Goal: Task Accomplishment & Management: Complete application form

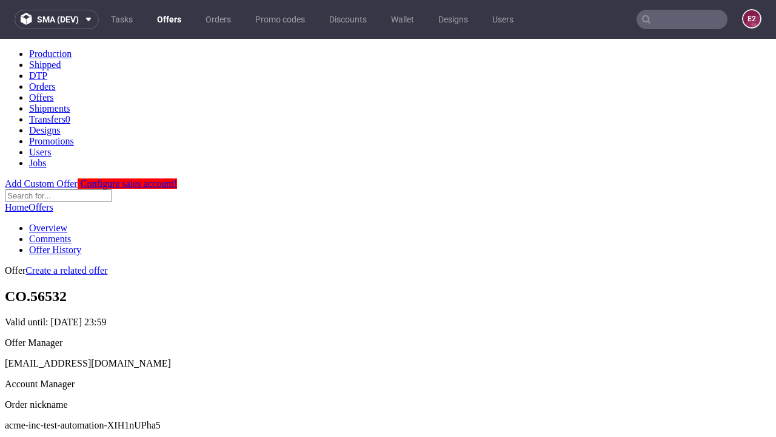
scroll to position [120, 0]
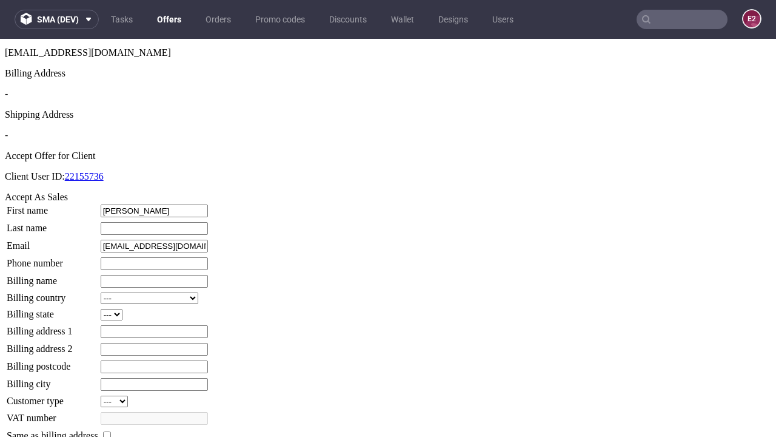
type input "[PERSON_NAME]"
type input "1509813888"
type input "[PERSON_NAME].Huel99"
select select "13"
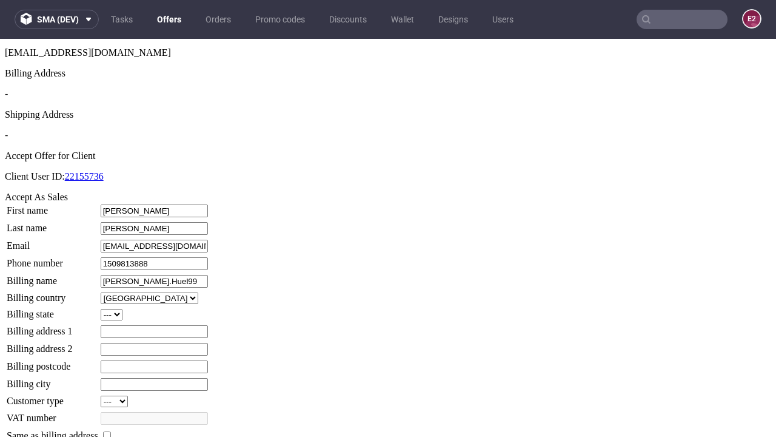
type input "[PERSON_NAME].Huel99"
select select "132"
type input "[STREET_ADDRESS]"
type input "XQ1 3CL"
type input "[PERSON_NAME]-on-[PERSON_NAME]"
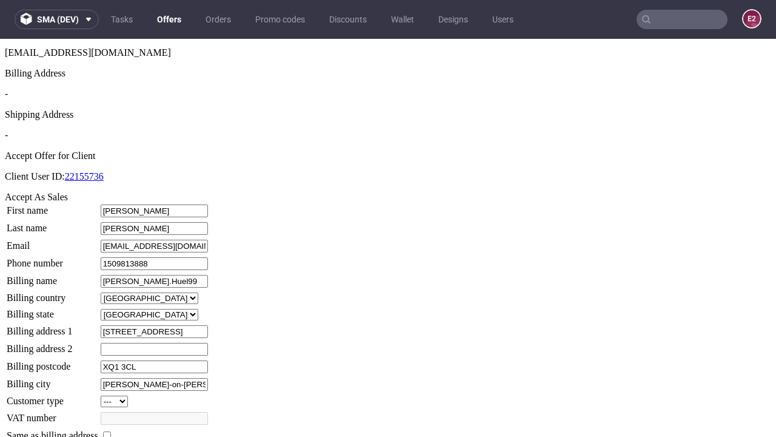
click at [111, 431] on input "checkbox" at bounding box center [107, 435] width 8 height 8
checkbox input "true"
type input "[PERSON_NAME].Huel99"
select select "13"
type input "[STREET_ADDRESS]"
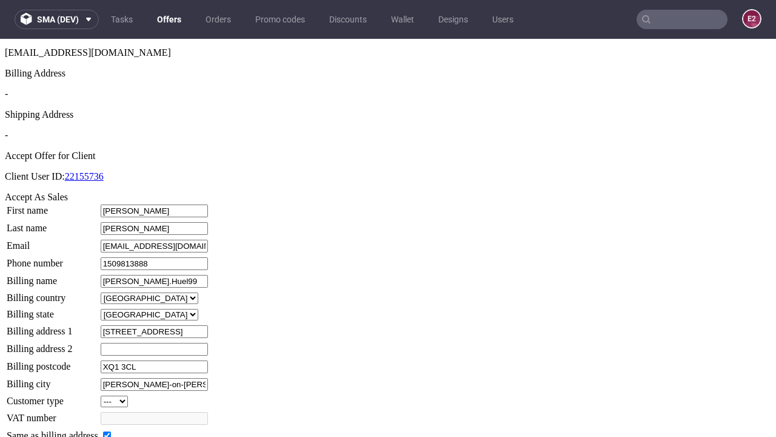
type input "XQ1 3CL"
type input "[PERSON_NAME]-on-[PERSON_NAME]"
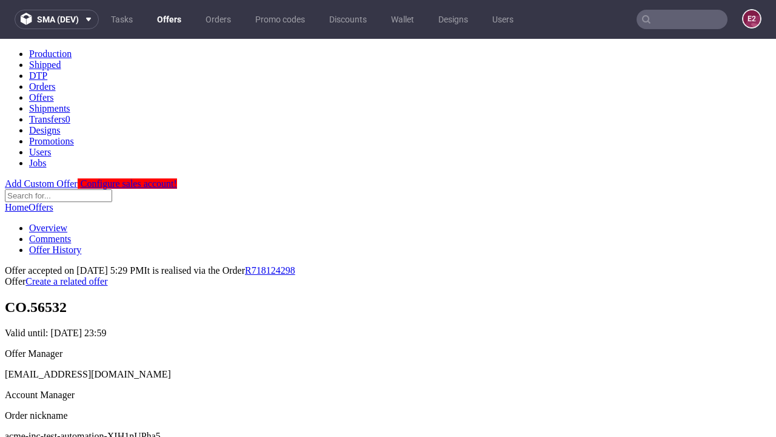
scroll to position [0, 0]
